Goal: Transaction & Acquisition: Download file/media

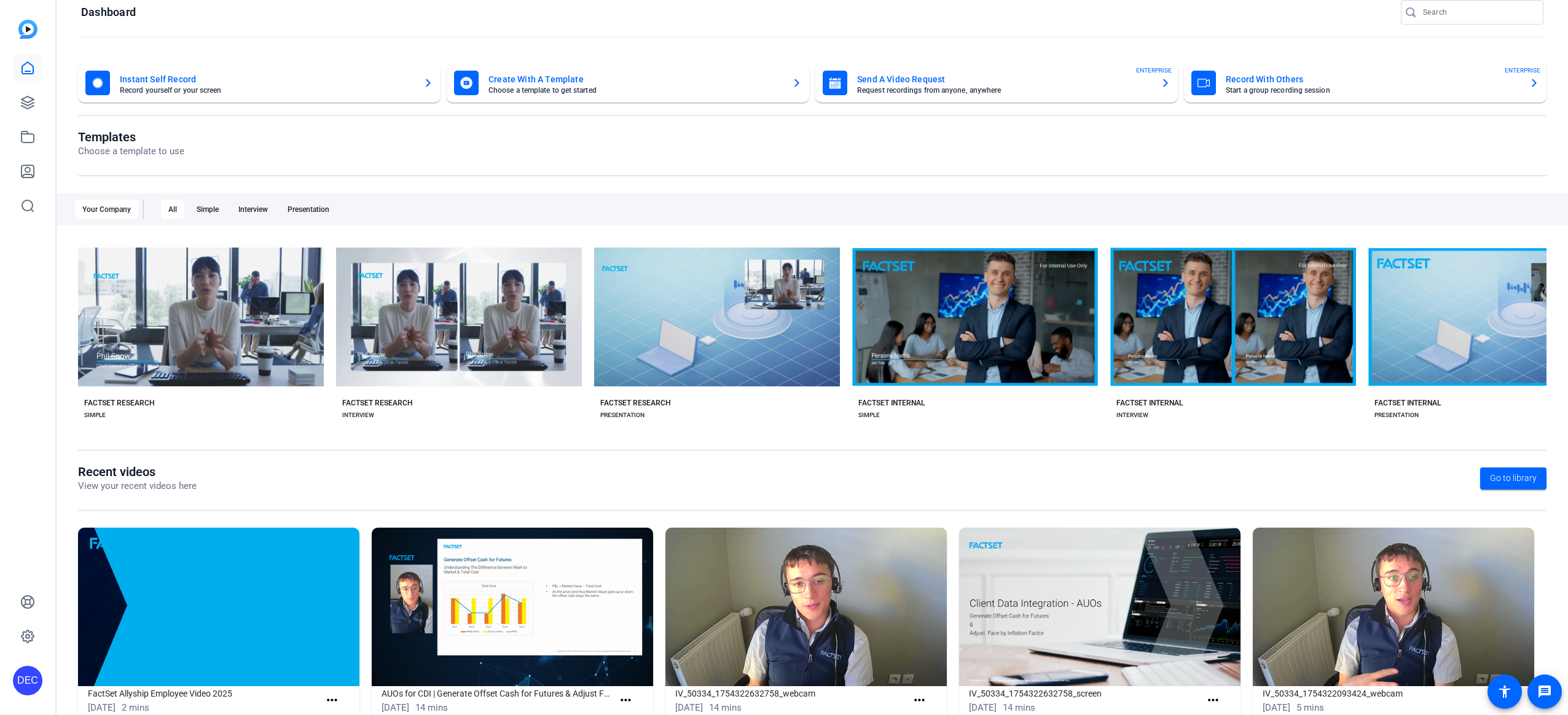
scroll to position [55, 0]
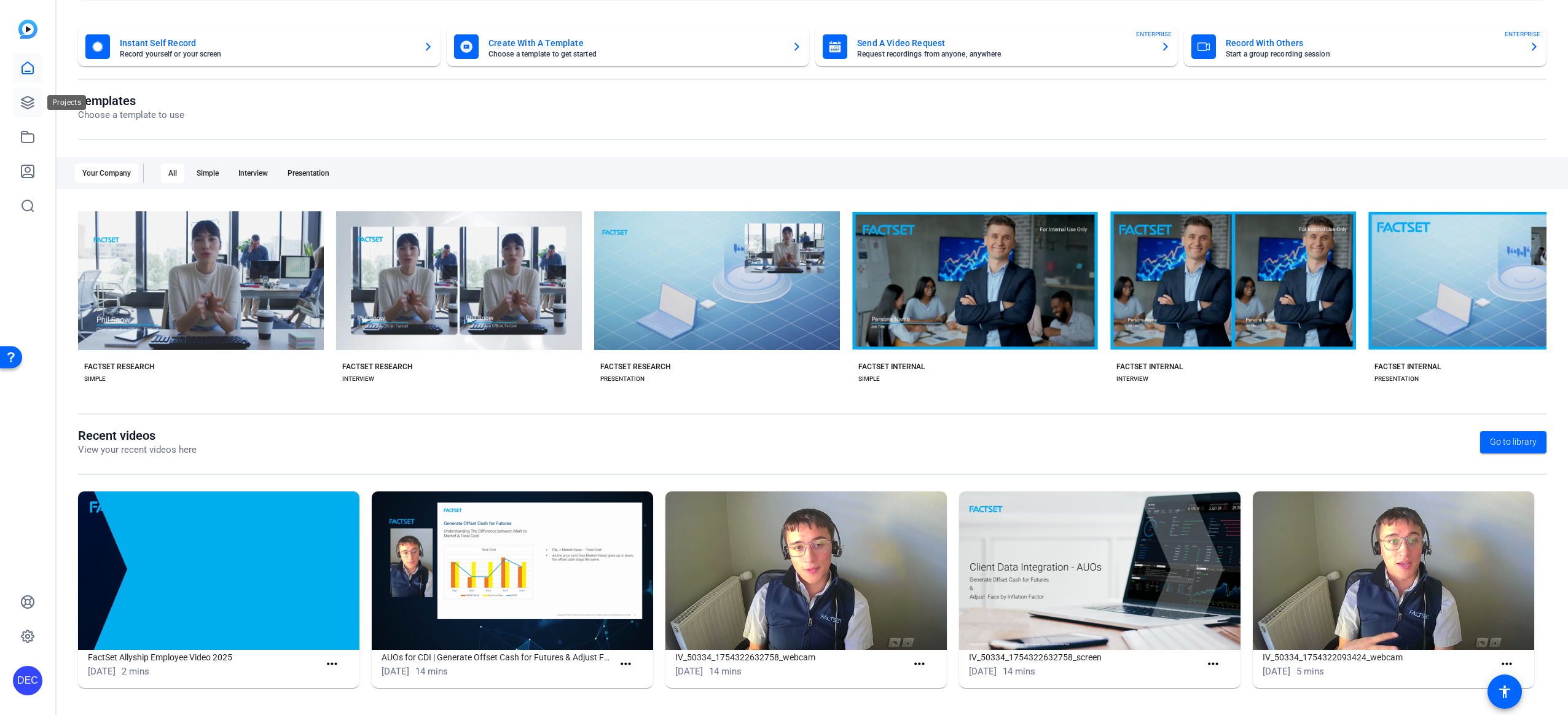
click at [31, 108] on icon at bounding box center [27, 102] width 15 height 15
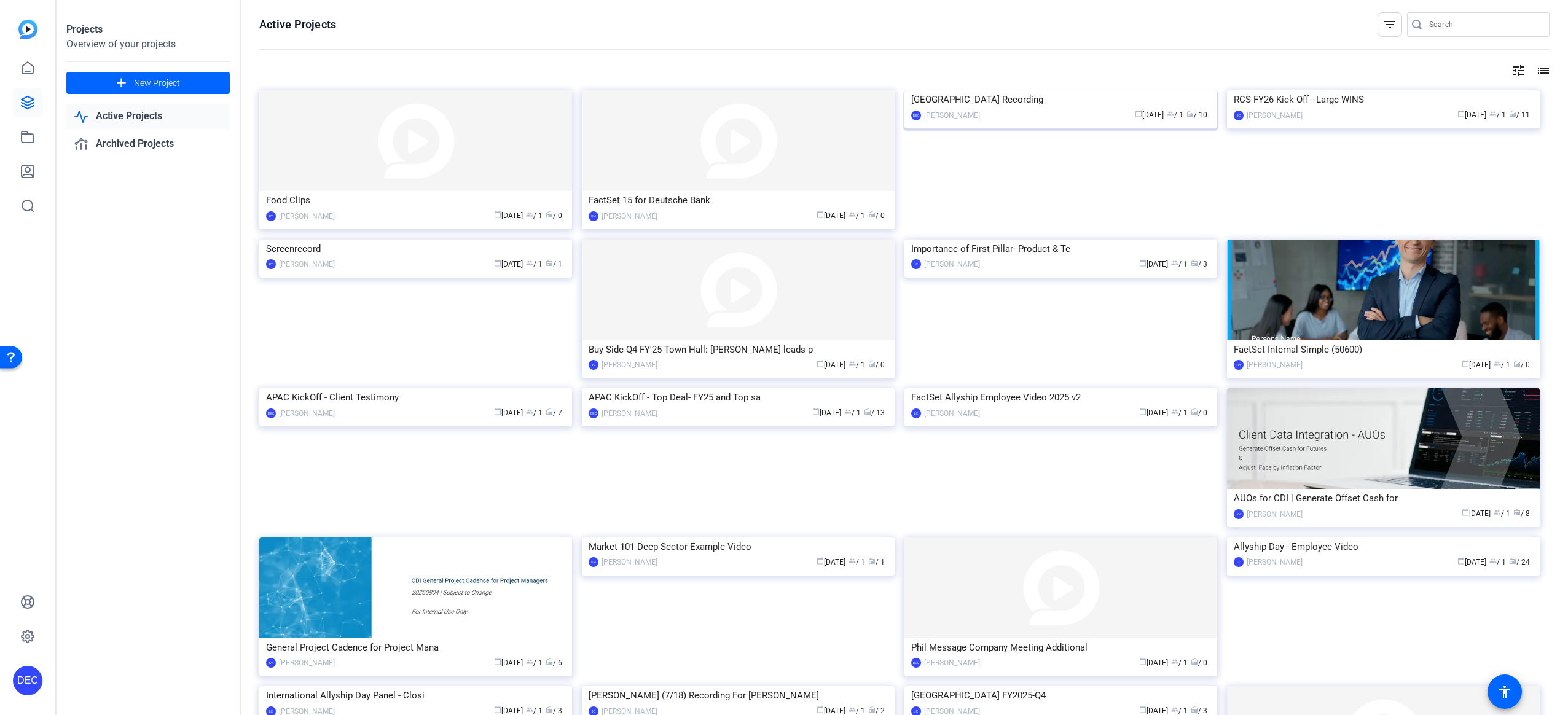
click at [1007, 109] on div "[GEOGRAPHIC_DATA] Recording" at bounding box center [1060, 100] width 299 height 19
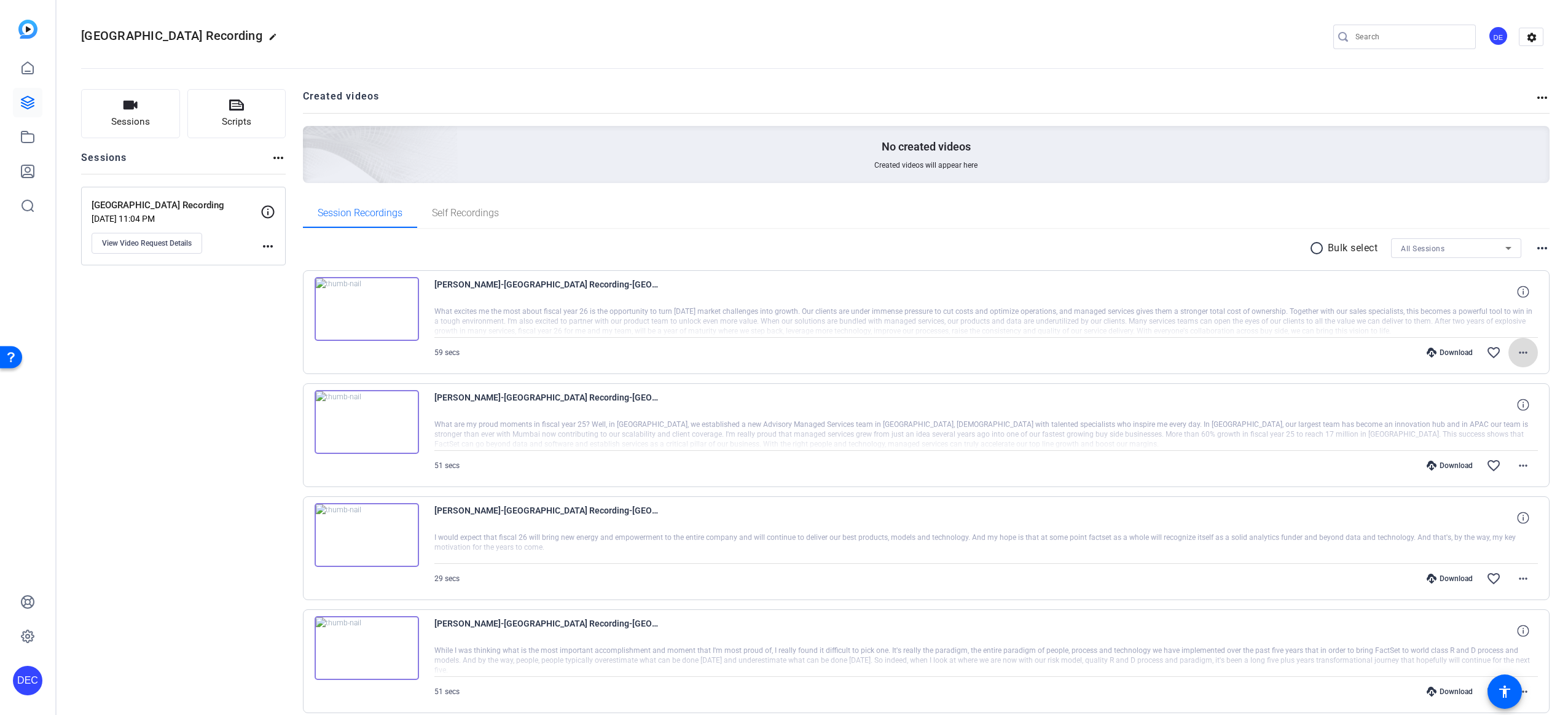
click at [1523, 358] on mat-icon "more_horiz" at bounding box center [1523, 352] width 15 height 15
click at [1485, 408] on span "Download MP4" at bounding box center [1485, 409] width 74 height 15
click at [1516, 471] on mat-icon "more_horiz" at bounding box center [1523, 466] width 15 height 15
click at [1477, 519] on span "Download MP4" at bounding box center [1485, 522] width 74 height 15
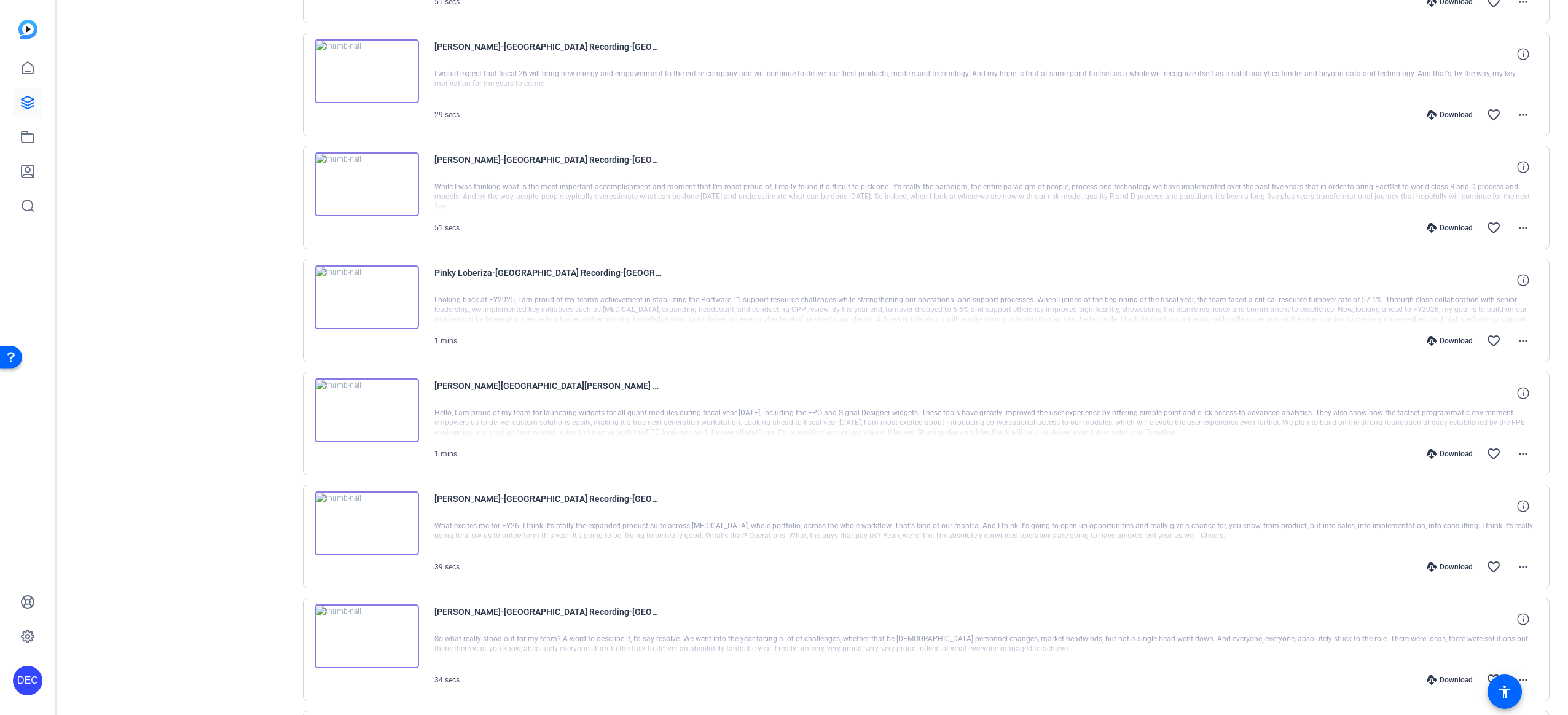
scroll to position [472, 0]
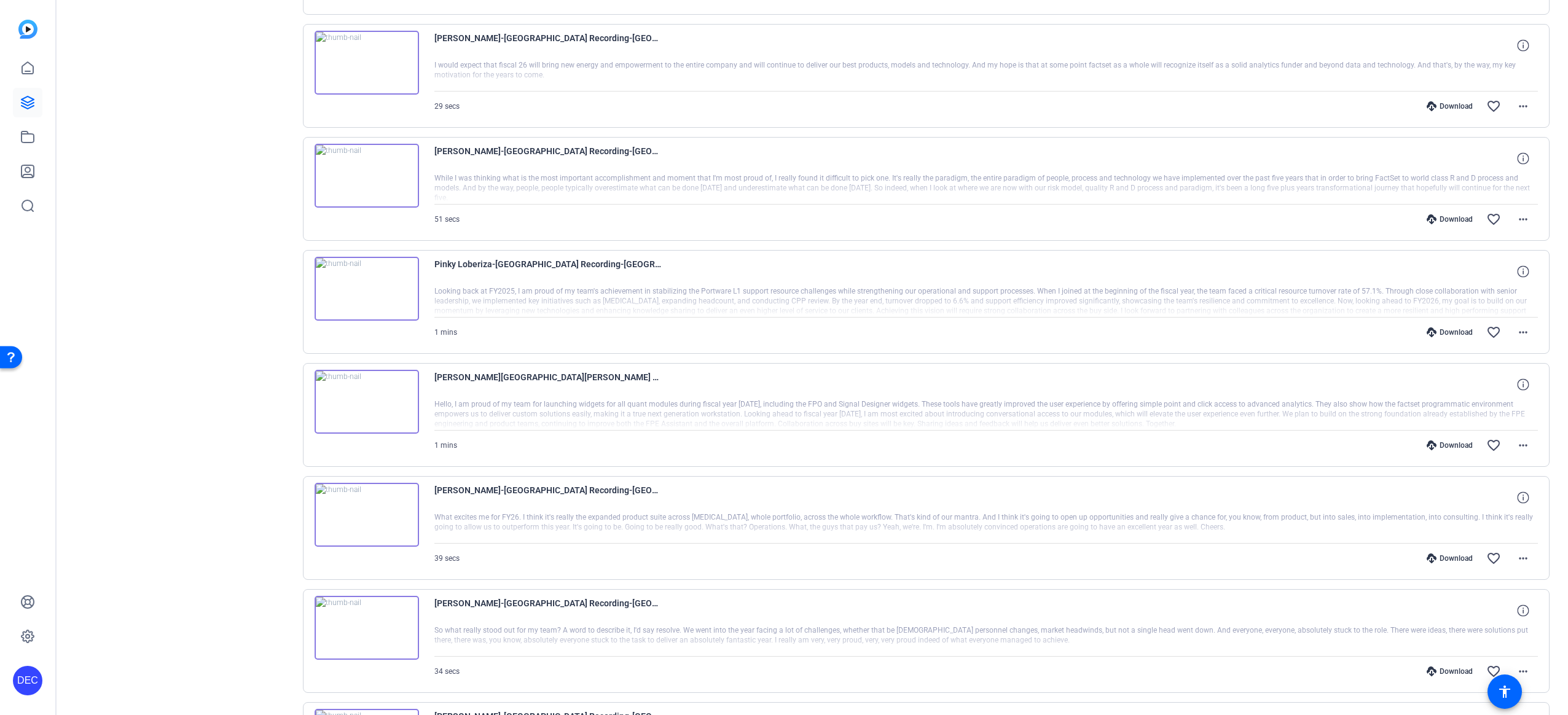
click at [137, 361] on div "Sessions Scripts Sessions more_horiz [GEOGRAPHIC_DATA] Recording [DATE] 11:04 P…" at bounding box center [183, 287] width 205 height 1342
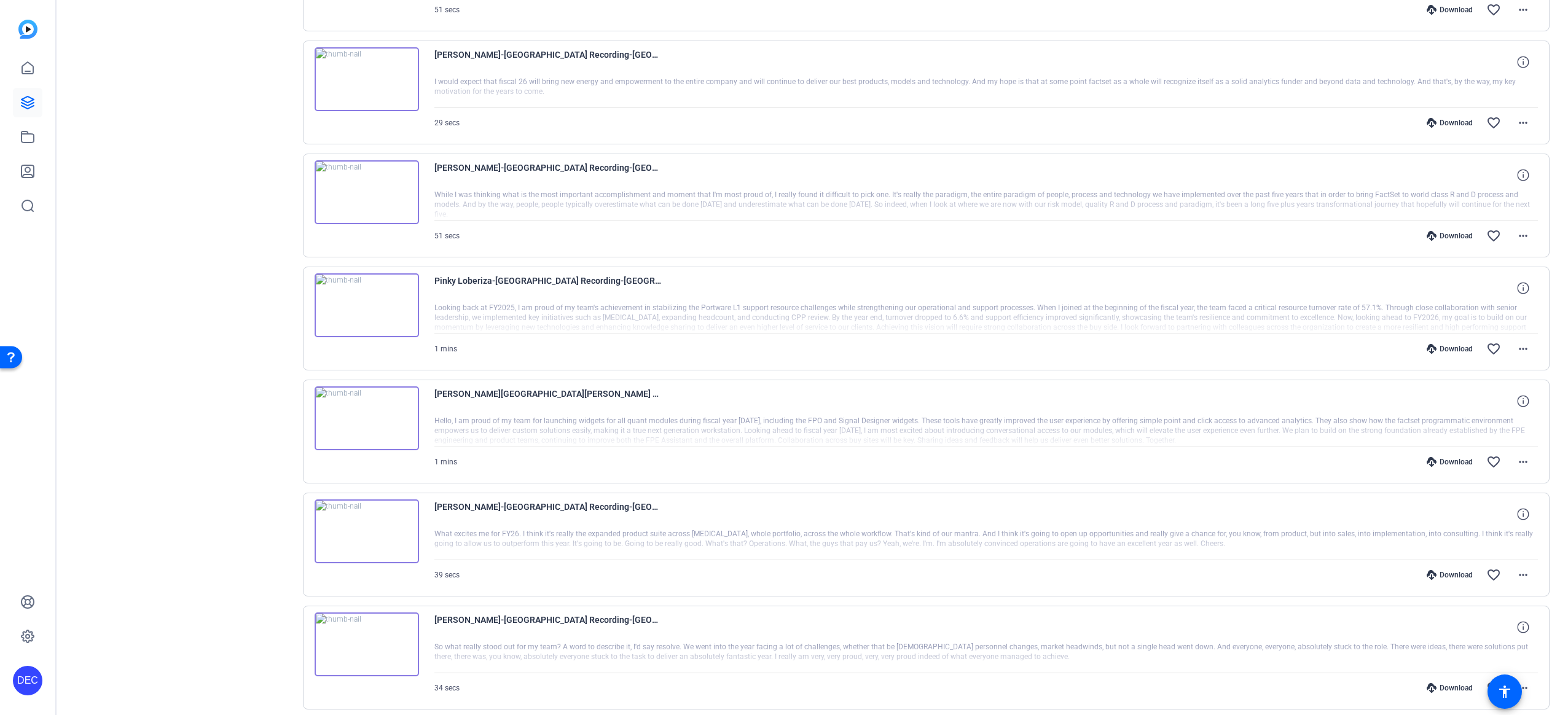
scroll to position [454, 0]
click at [1518, 129] on mat-icon "more_horiz" at bounding box center [1523, 124] width 15 height 15
click at [1480, 177] on span "Download MP4" at bounding box center [1485, 180] width 74 height 15
click at [1520, 239] on mat-icon "more_horiz" at bounding box center [1523, 237] width 15 height 15
click at [1494, 292] on span "Download MP4" at bounding box center [1485, 293] width 74 height 15
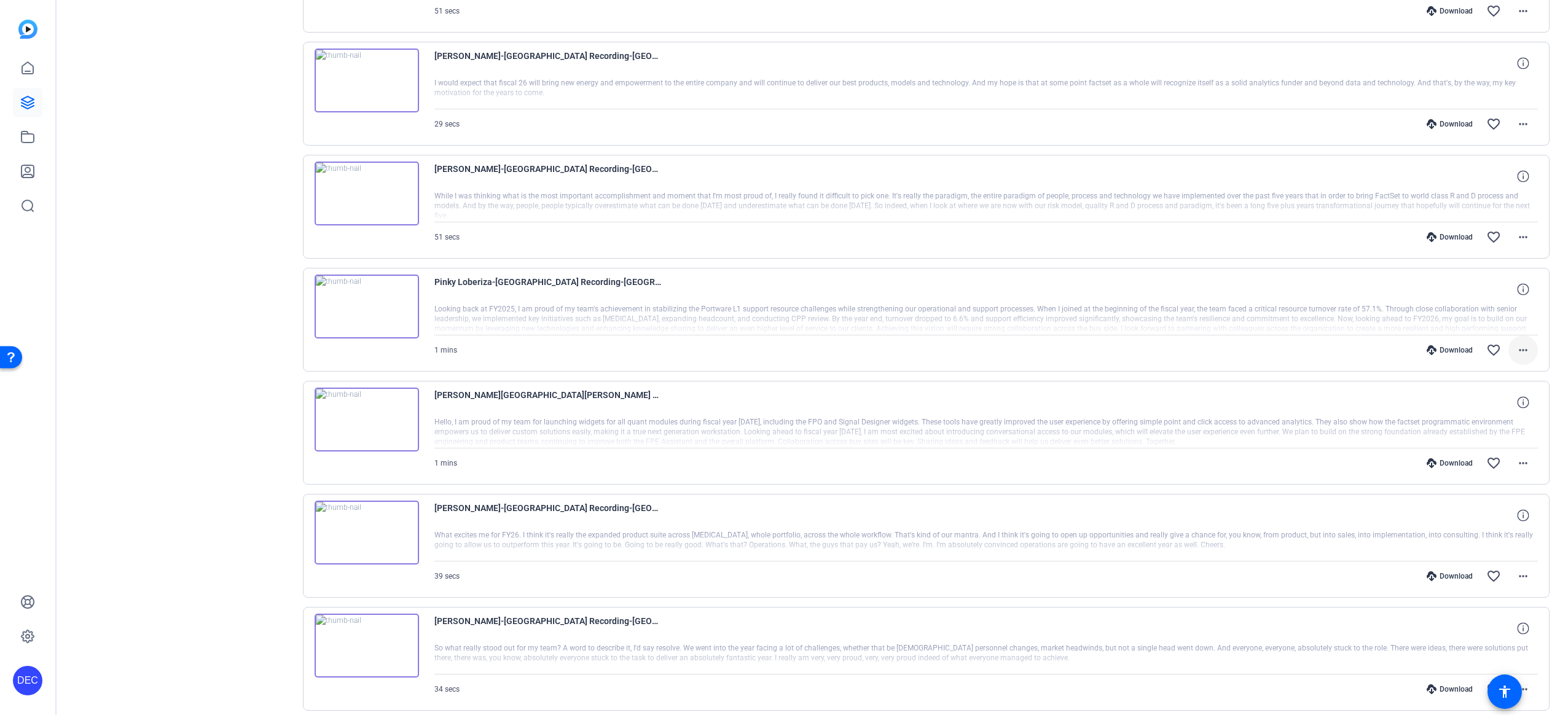
click at [1524, 351] on span at bounding box center [1523, 350] width 29 height 29
click at [1486, 403] on span "Download MP4" at bounding box center [1485, 407] width 74 height 15
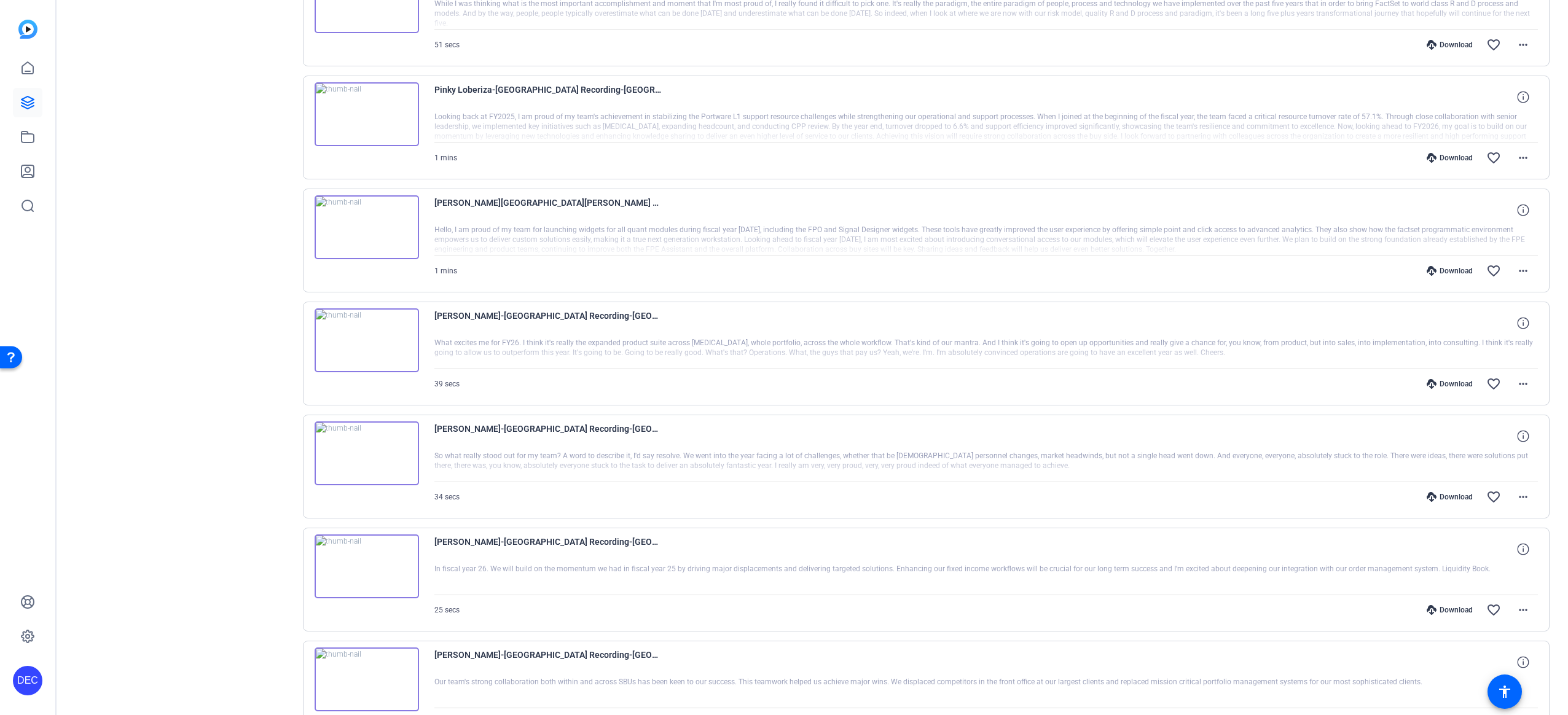
scroll to position [652, 0]
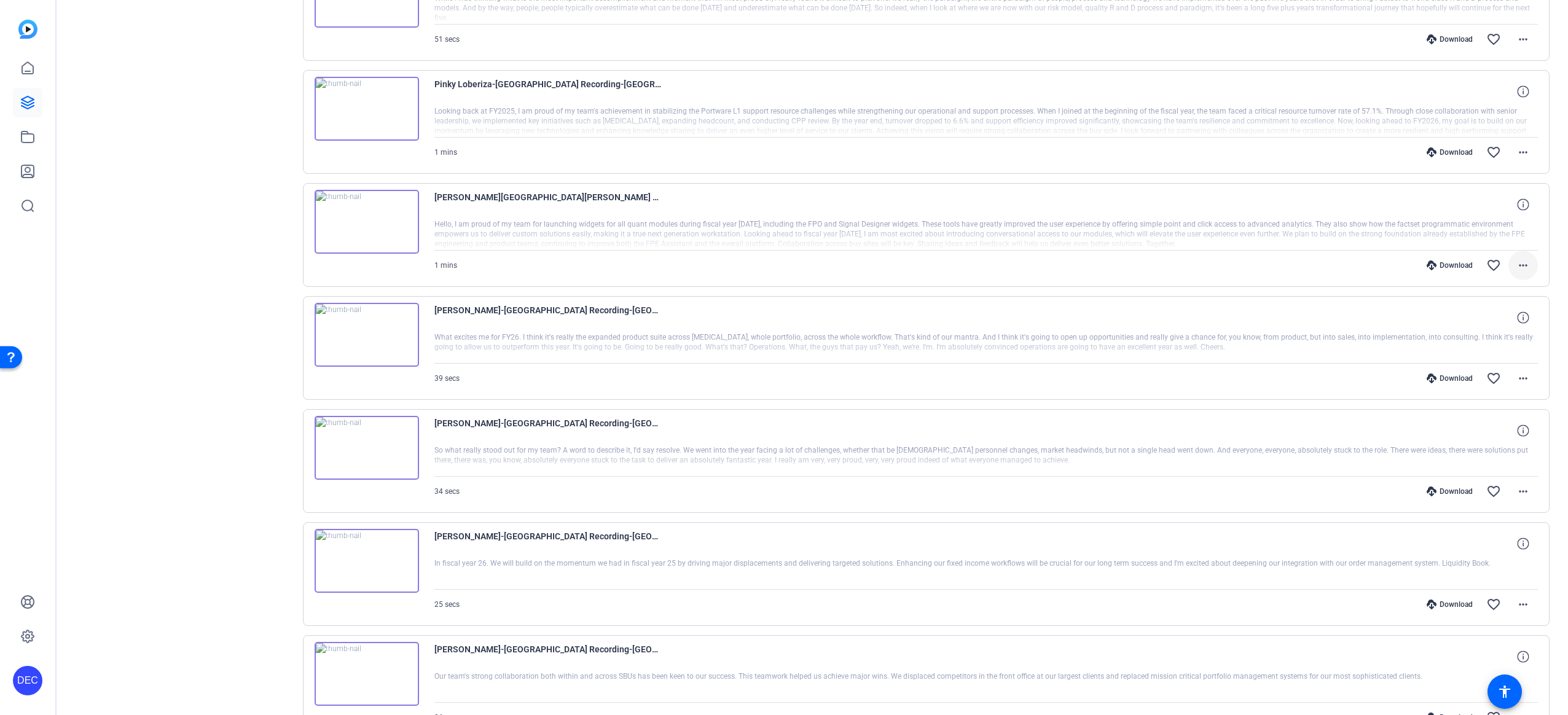
click at [1516, 266] on mat-icon "more_horiz" at bounding box center [1523, 265] width 15 height 15
click at [1469, 321] on span "Download MP4" at bounding box center [1485, 322] width 74 height 15
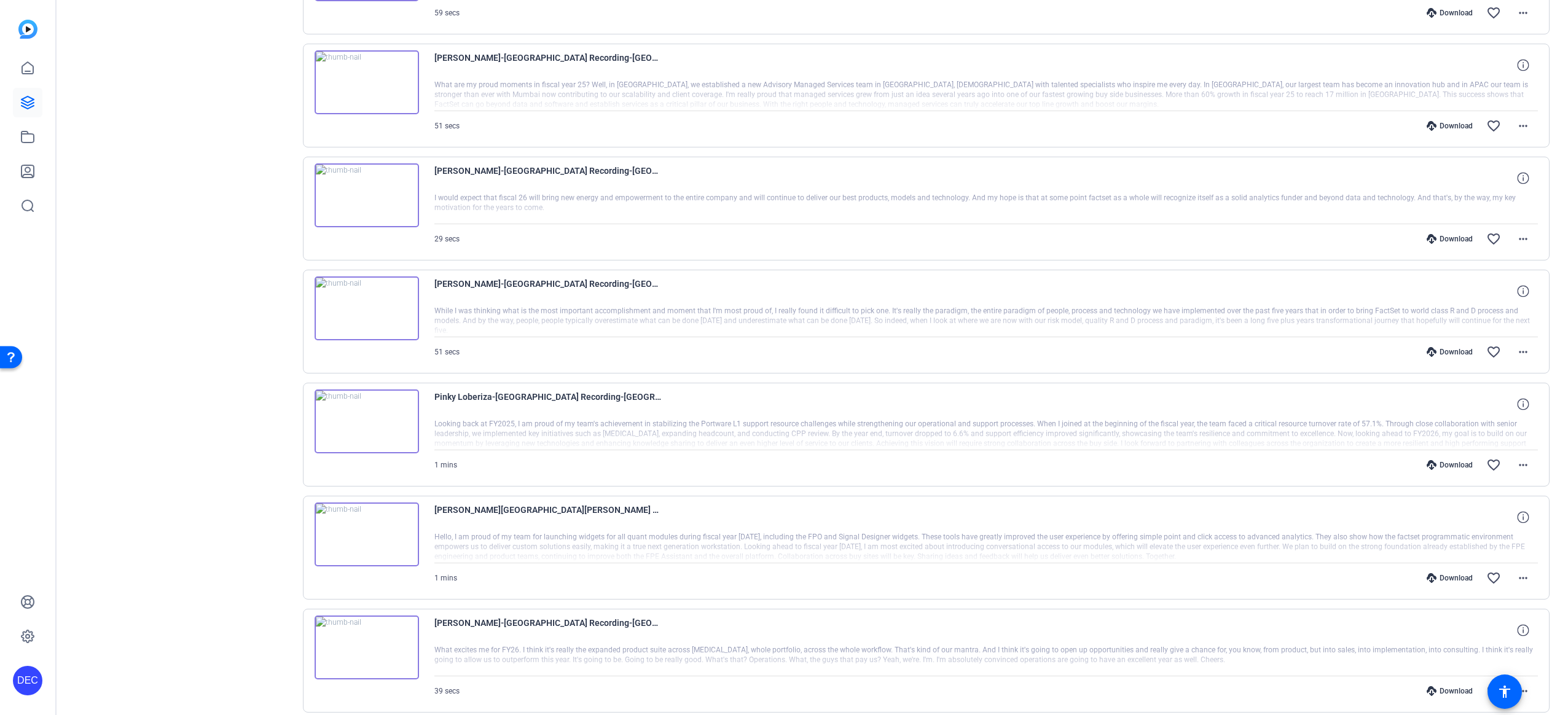
scroll to position [731, 0]
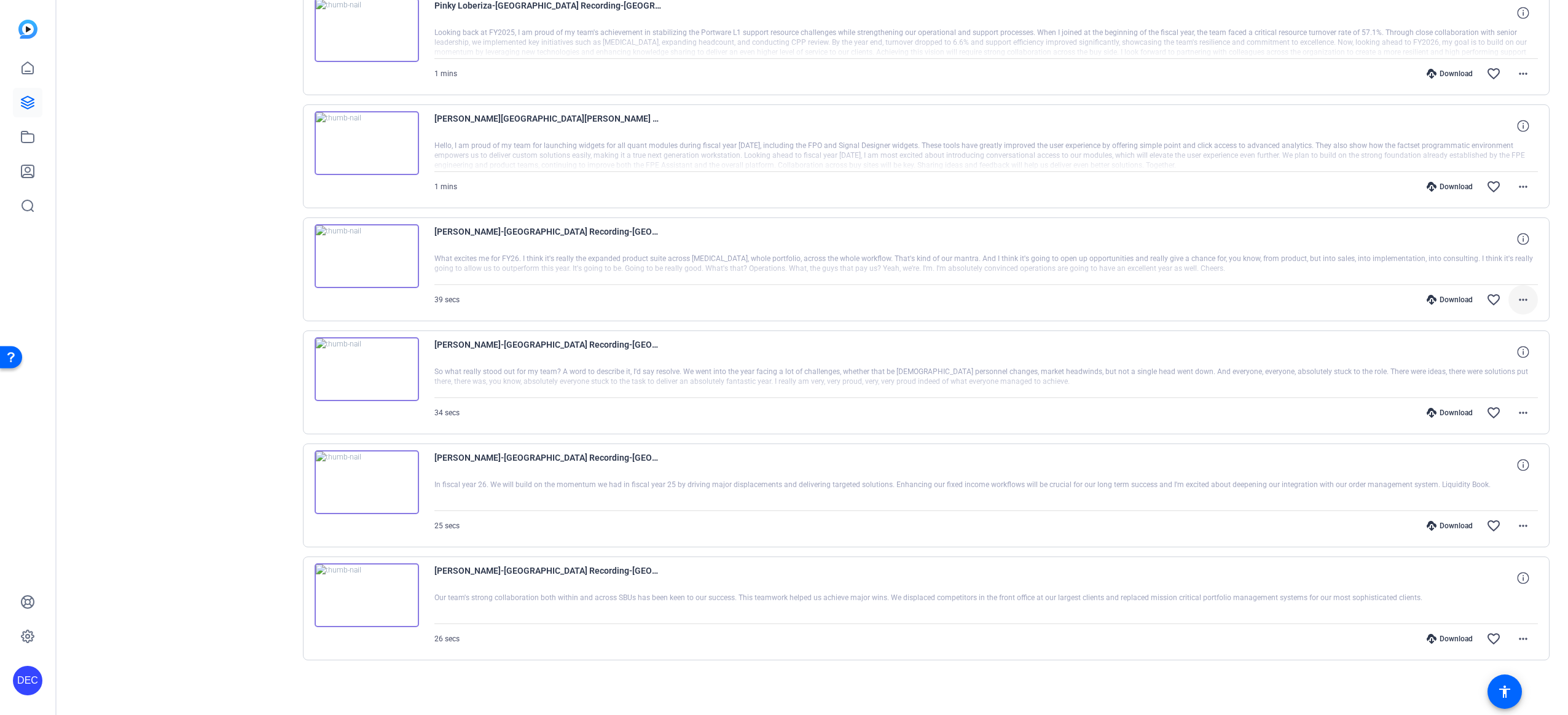
click at [1516, 301] on mat-icon "more_horiz" at bounding box center [1523, 300] width 15 height 15
click at [1485, 357] on span "Download MP4" at bounding box center [1485, 356] width 74 height 15
click at [1516, 409] on mat-icon "more_horiz" at bounding box center [1523, 412] width 15 height 15
click at [1485, 464] on span "Download MP4" at bounding box center [1485, 469] width 74 height 15
click at [1516, 526] on mat-icon "more_horiz" at bounding box center [1523, 525] width 15 height 15
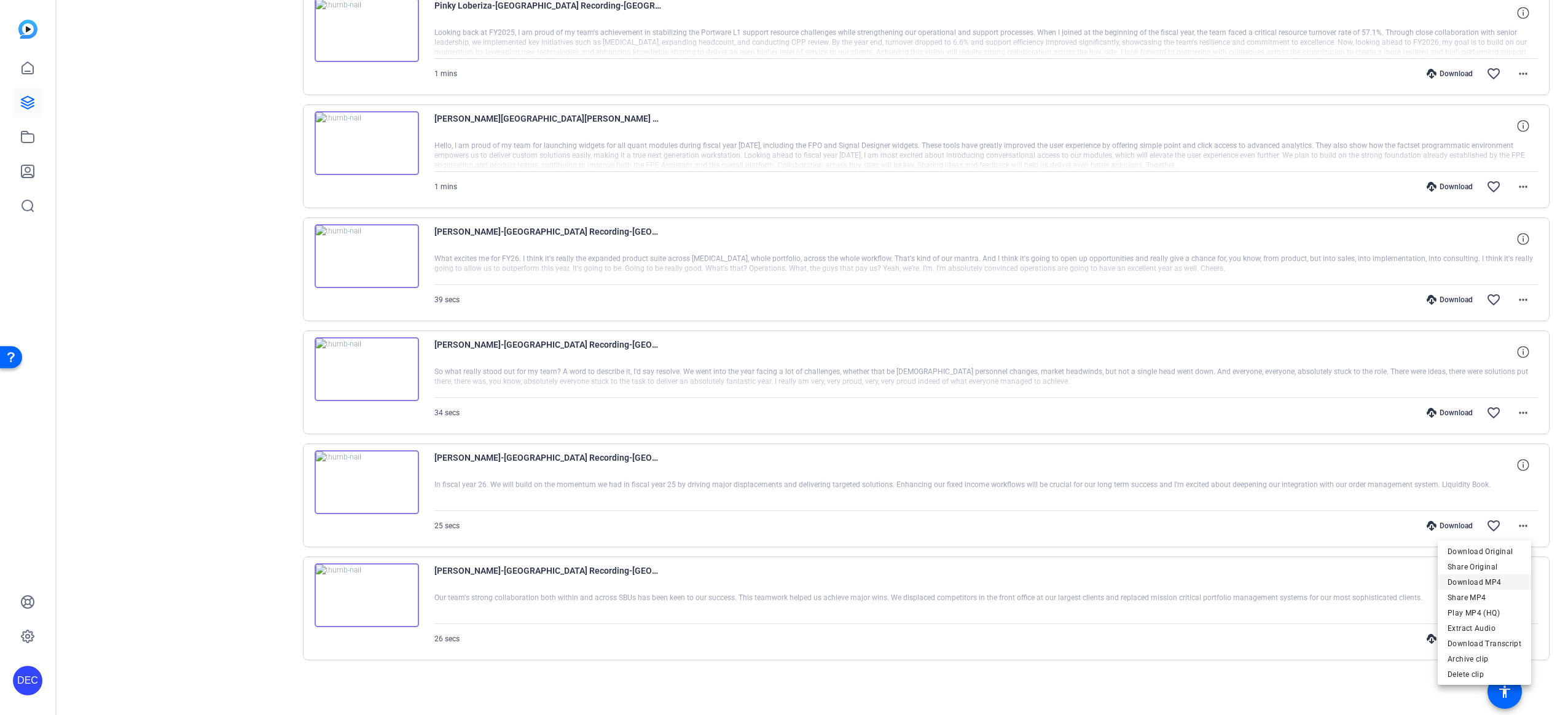
click at [1483, 581] on span "Download MP4" at bounding box center [1485, 582] width 74 height 15
click at [1523, 640] on span at bounding box center [1523, 638] width 29 height 29
click at [1486, 521] on span "Download MP4" at bounding box center [1485, 521] width 74 height 15
